Goal: Browse casually

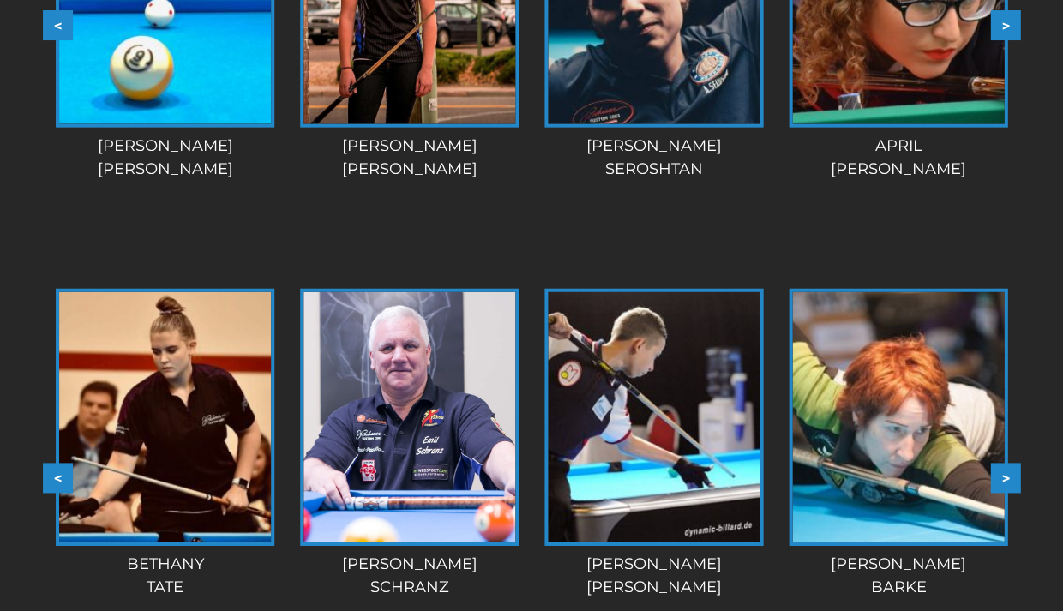
scroll to position [1922, 0]
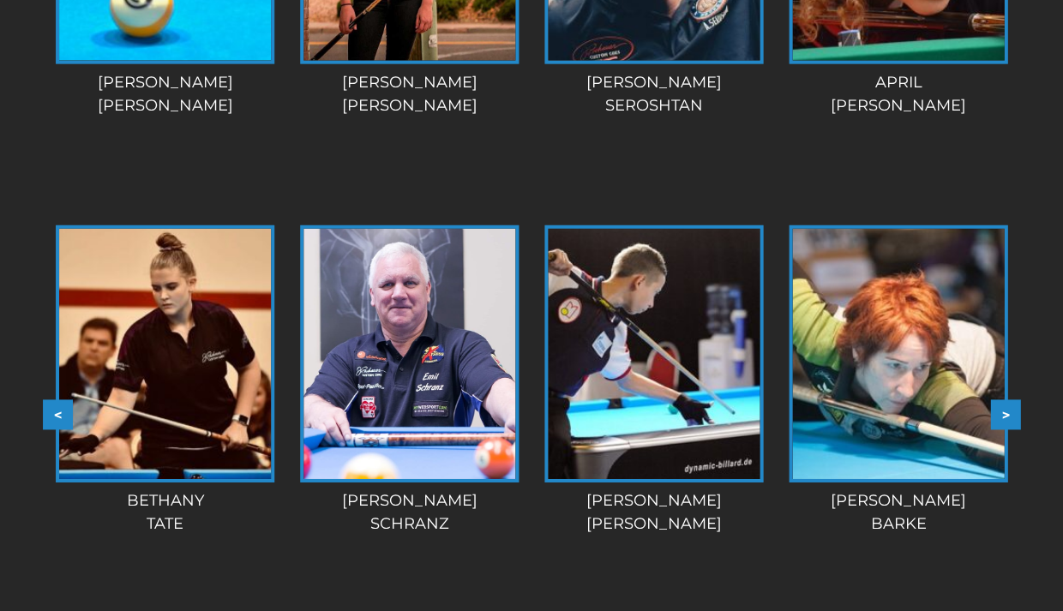
click at [878, 343] on img at bounding box center [898, 354] width 212 height 250
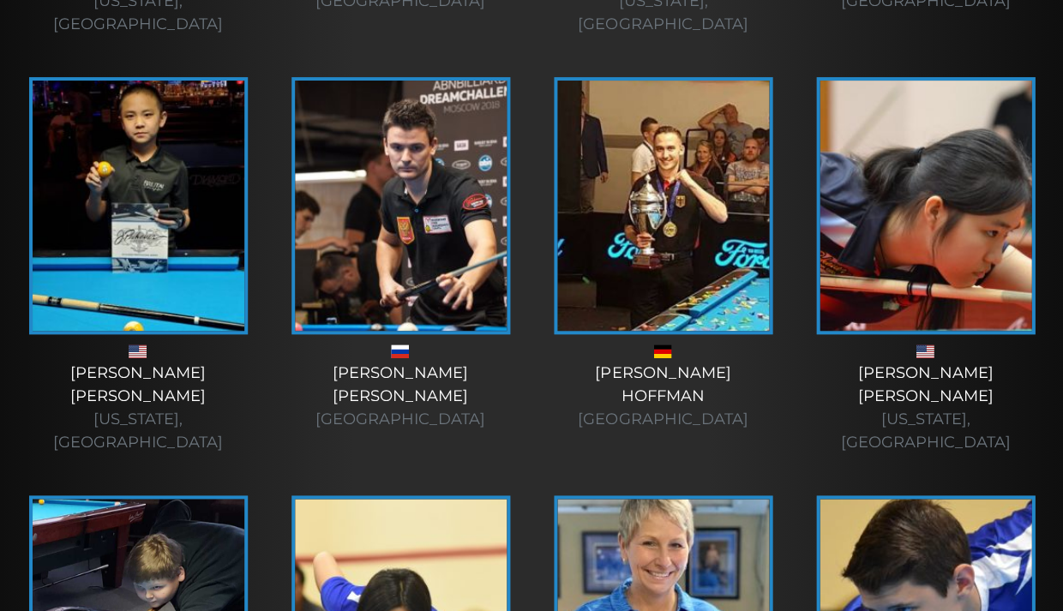
scroll to position [1213, 0]
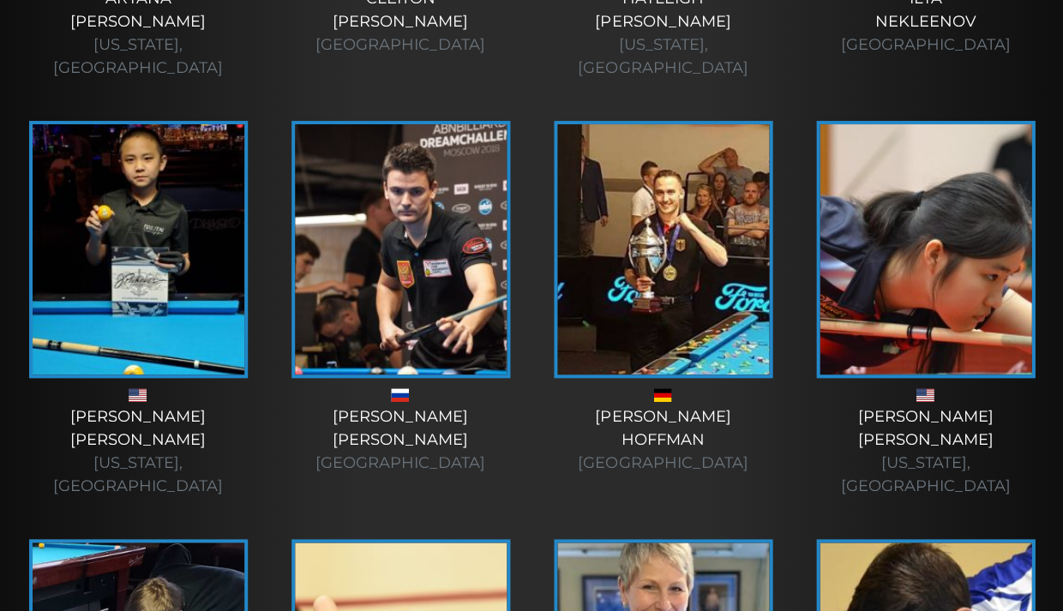
click at [395, 225] on img at bounding box center [401, 249] width 212 height 250
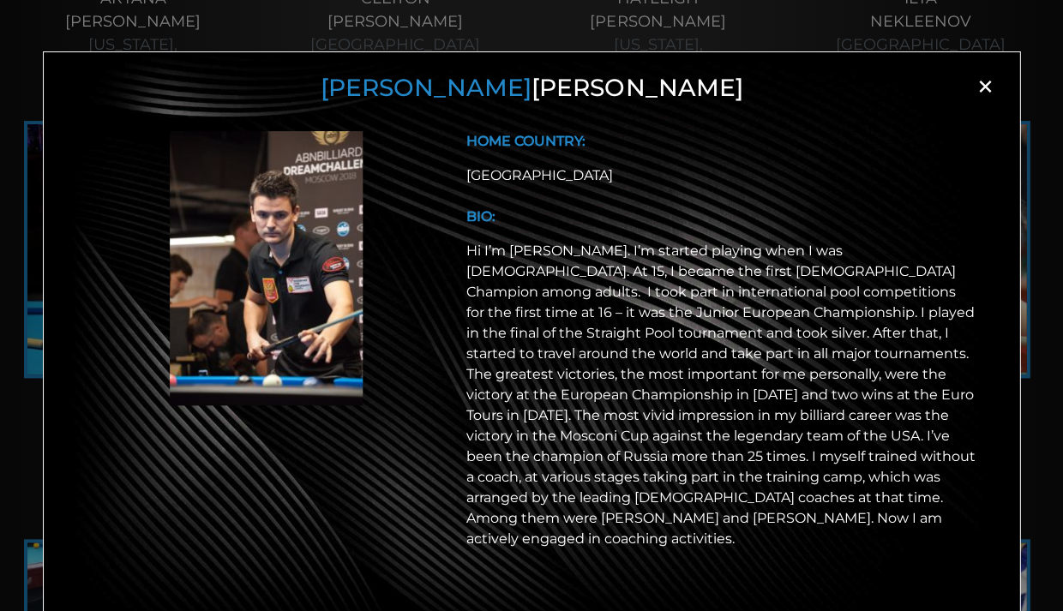
click at [985, 83] on span "×" at bounding box center [986, 87] width 26 height 26
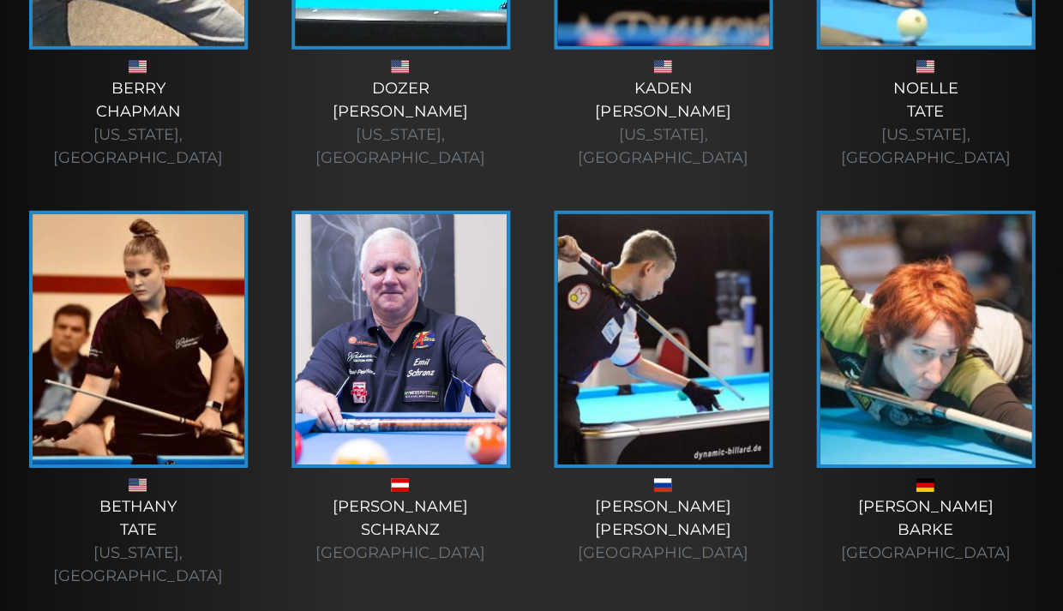
scroll to position [3293, 0]
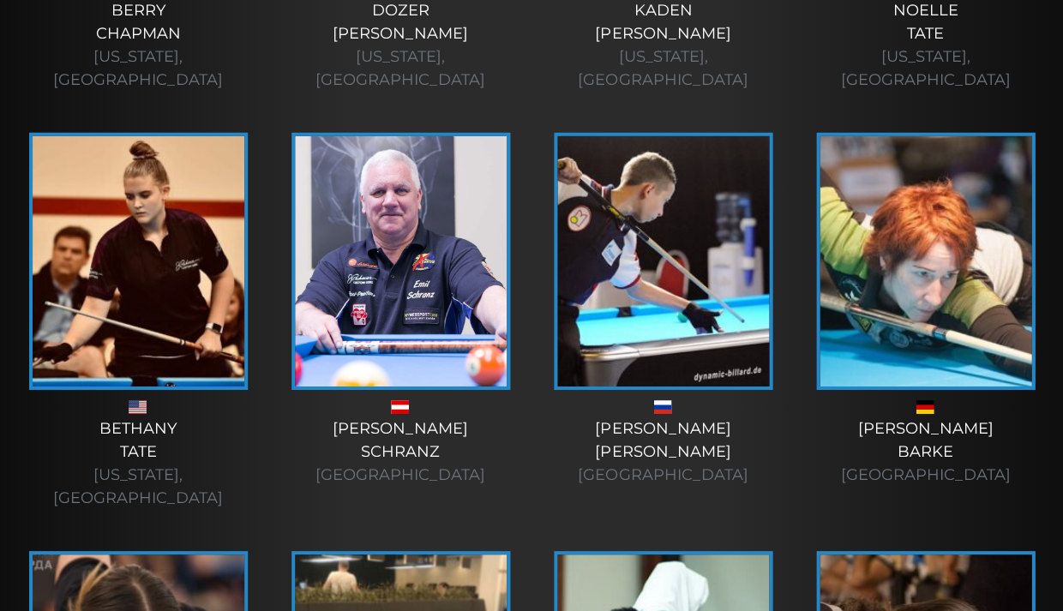
click at [889, 173] on img at bounding box center [926, 261] width 212 height 250
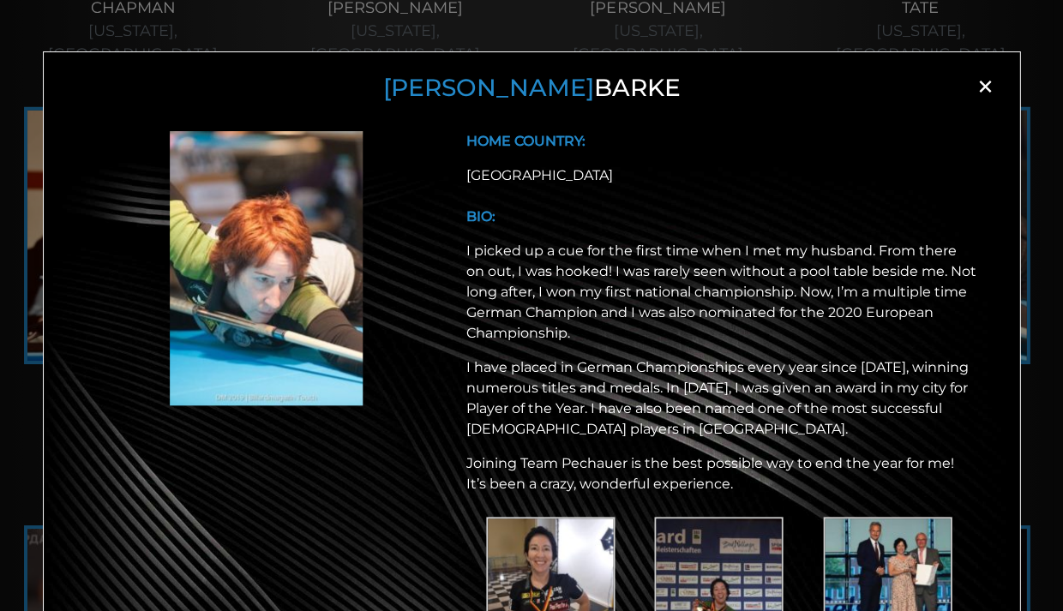
scroll to position [3316, 0]
click at [738, 555] on img at bounding box center [718, 581] width 129 height 129
click at [515, 542] on img at bounding box center [550, 581] width 129 height 129
click at [488, 567] on img at bounding box center [550, 581] width 129 height 129
